Goal: Information Seeking & Learning: Find specific fact

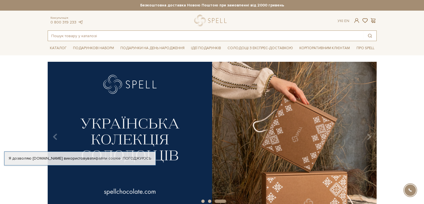
click at [82, 35] on input "text" at bounding box center [206, 36] width 316 height 10
type input "c"
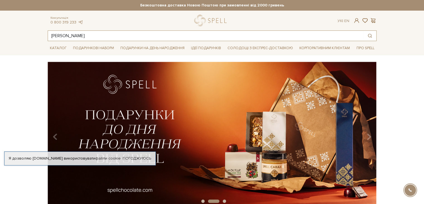
type input "[PERSON_NAME]"
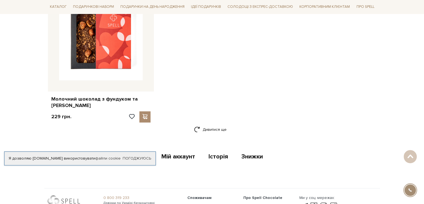
scroll to position [892, 0]
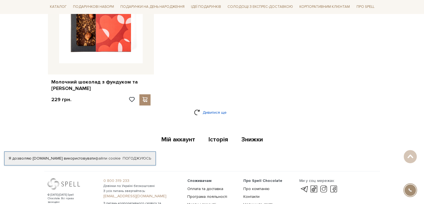
click at [208, 114] on link "Дивитися ще" at bounding box center [212, 112] width 36 height 10
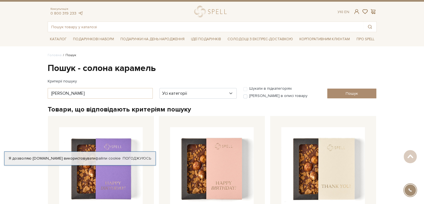
scroll to position [0, 0]
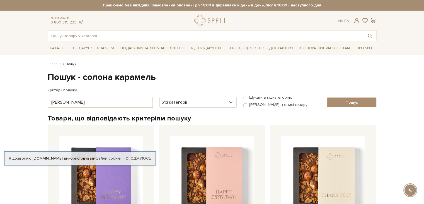
click at [243, 98] on div "Шукати в підкатегоріях" at bounding box center [281, 98] width 77 height 7
click at [245, 98] on div "Шукати в підкатегоріях" at bounding box center [281, 98] width 77 height 7
click at [245, 104] on input "[PERSON_NAME] в описі товару" at bounding box center [245, 105] width 4 height 4
checkbox input "true"
click at [245, 98] on div "Шукати в підкатегоріях" at bounding box center [281, 98] width 77 height 7
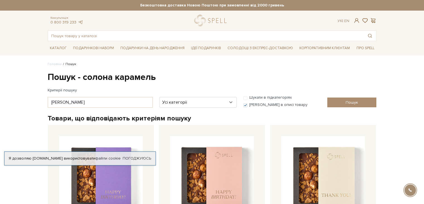
click at [245, 97] on div "Шукати в підкатегоріях" at bounding box center [281, 98] width 77 height 7
click at [366, 102] on input "Пошук" at bounding box center [351, 102] width 49 height 10
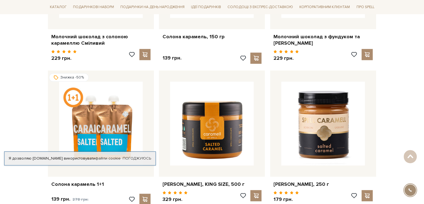
scroll to position [390, 0]
